Goal: Browse casually: Explore the website without a specific task or goal

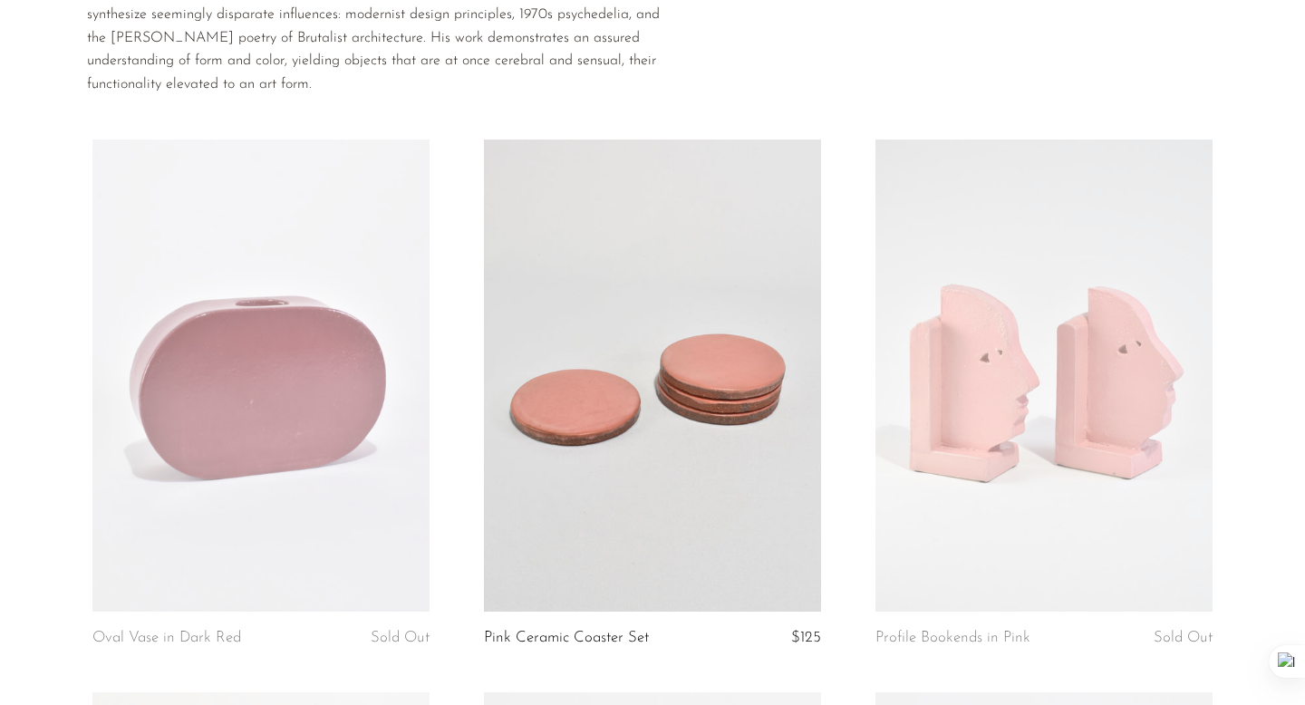
scroll to position [151, 0]
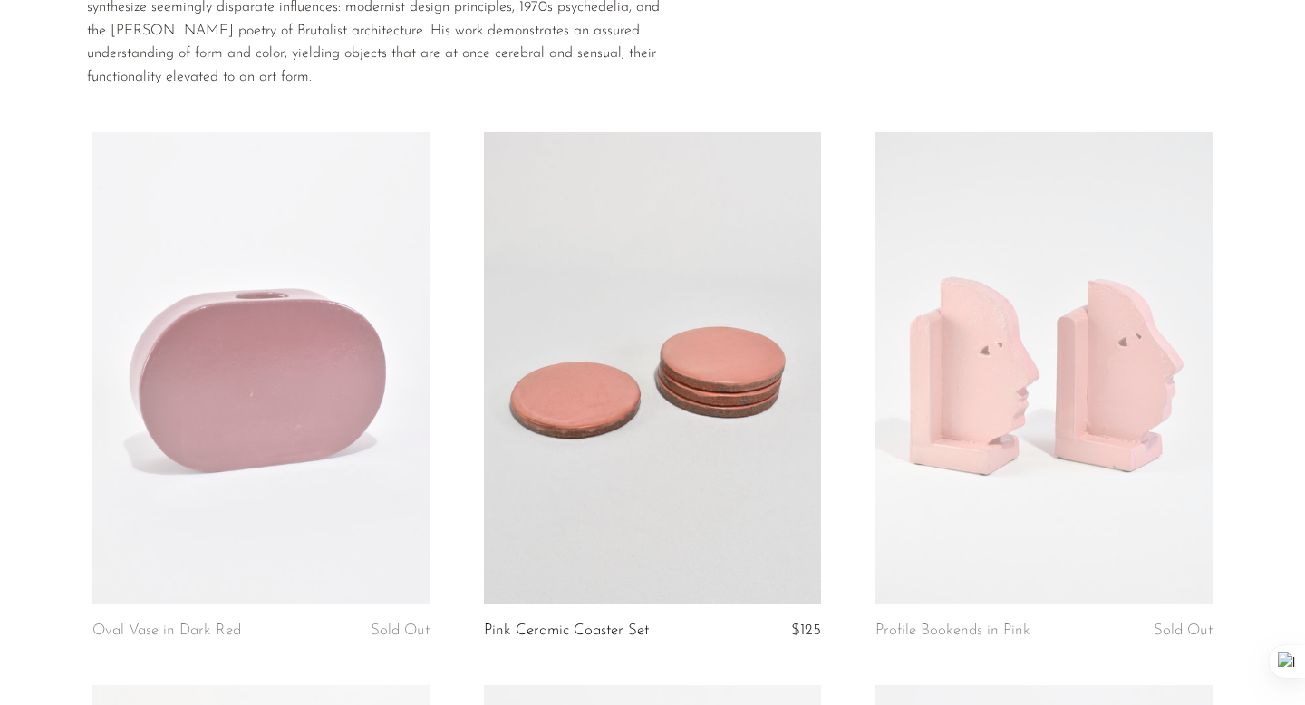
click at [1145, 325] on link at bounding box center [1044, 368] width 337 height 472
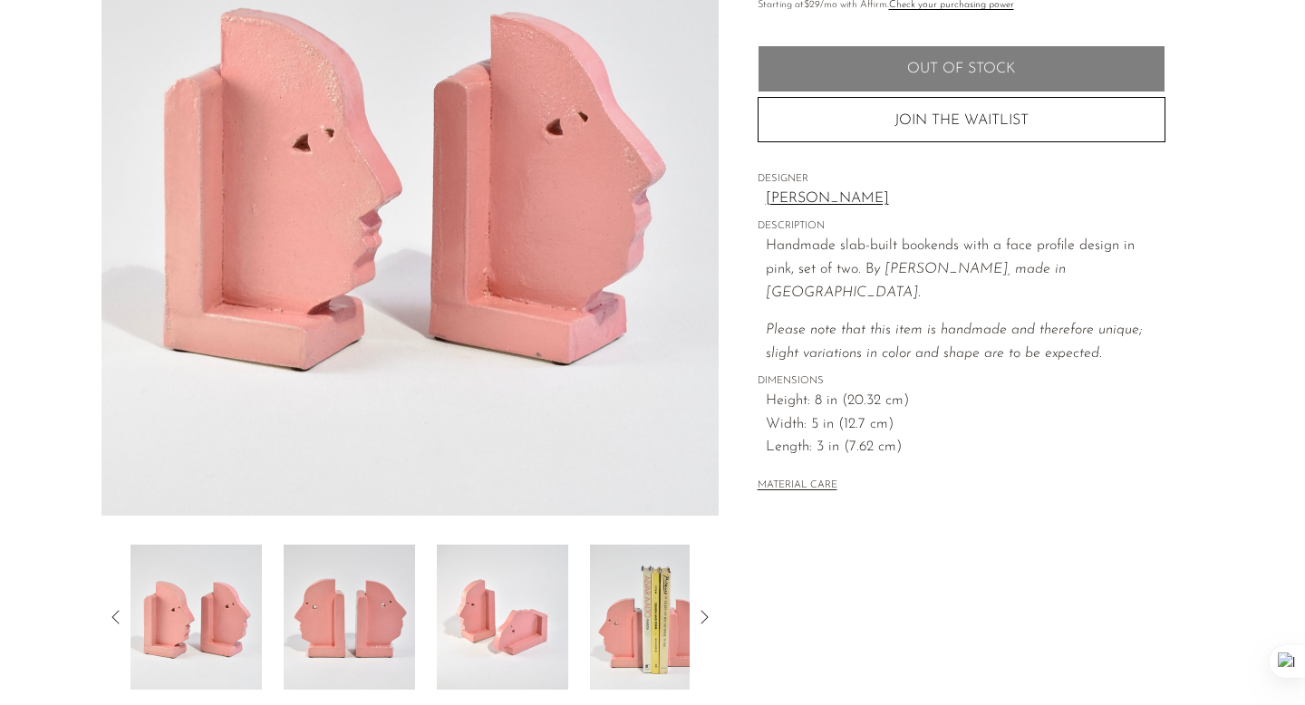
scroll to position [248, 0]
click at [672, 631] on img at bounding box center [655, 616] width 131 height 145
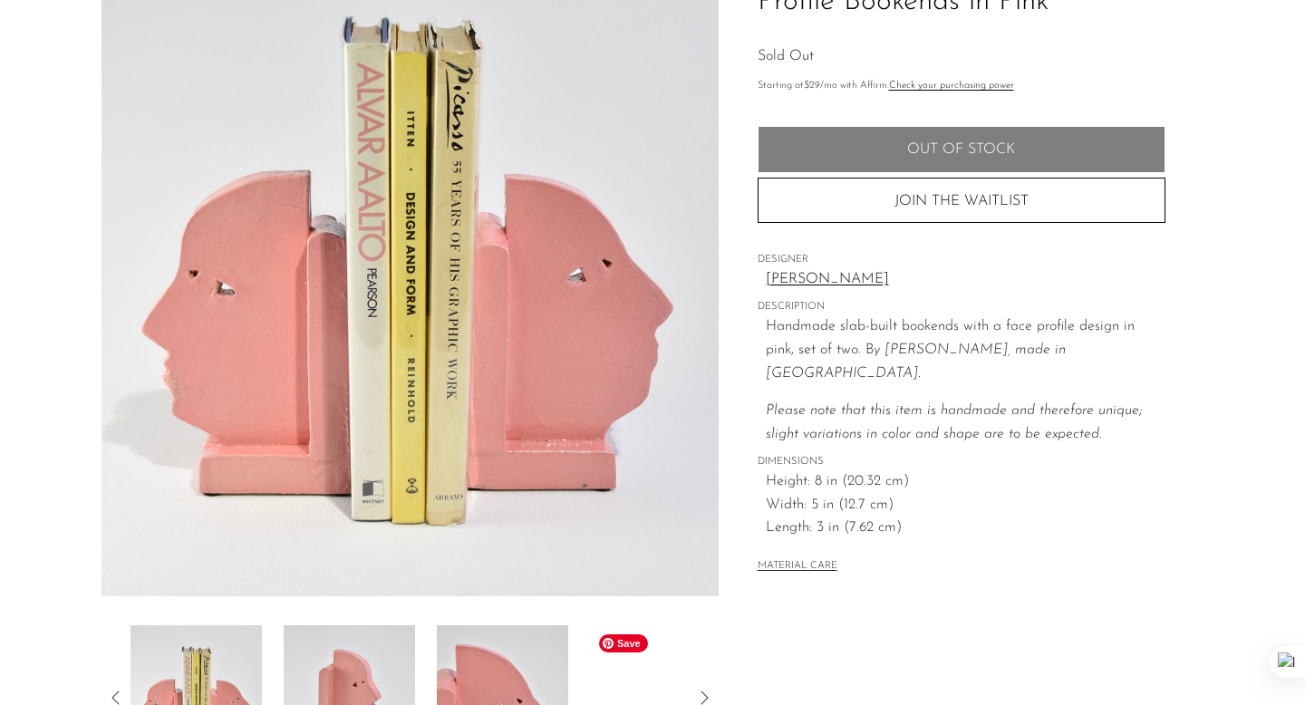
scroll to position [55, 0]
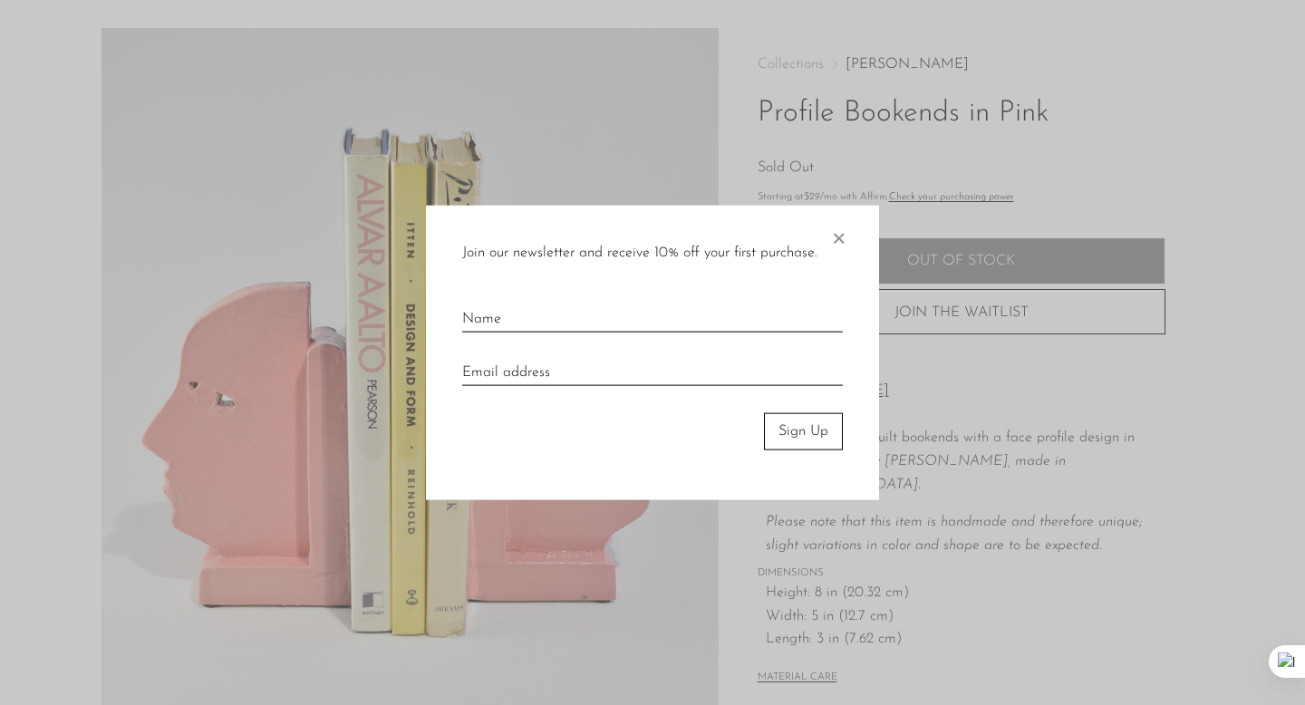
click at [842, 227] on span "×" at bounding box center [838, 235] width 18 height 58
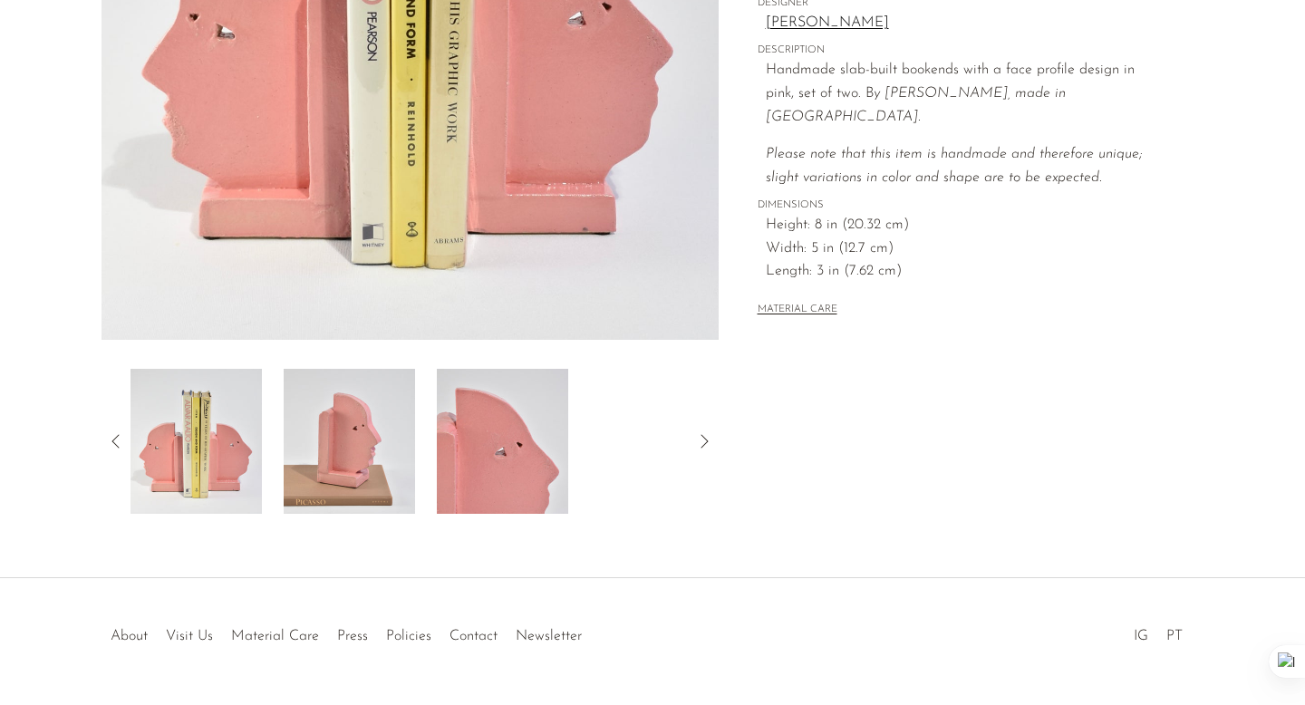
scroll to position [475, 0]
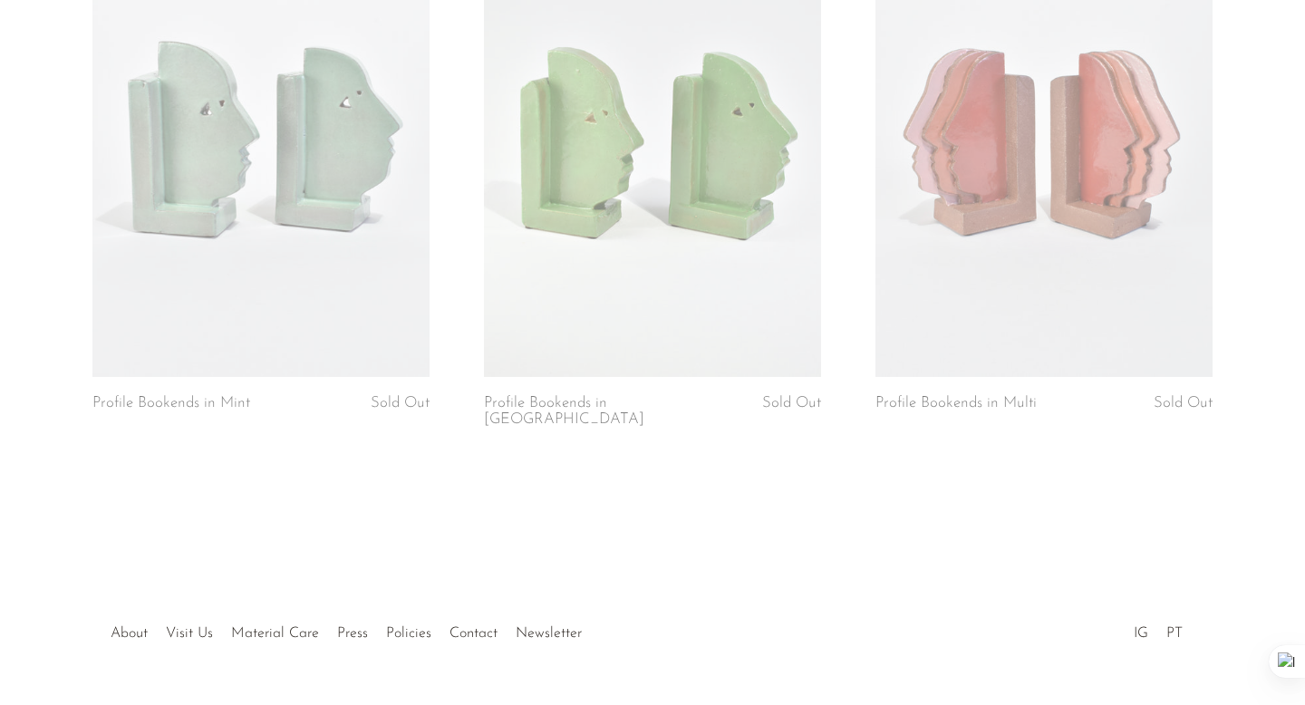
scroll to position [1515, 0]
